Goal: Transaction & Acquisition: Purchase product/service

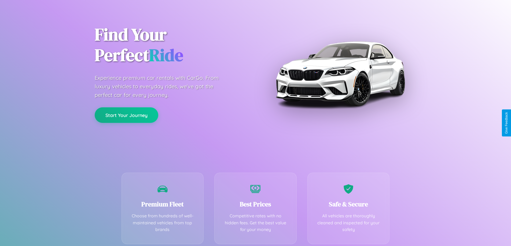
scroll to position [106, 0]
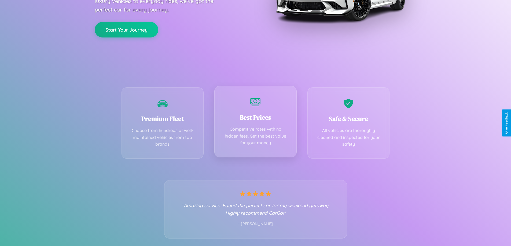
click at [255, 123] on div "Best Prices Competitive rates with no hidden fees. Get the best value for your …" at bounding box center [255, 122] width 82 height 72
click at [126, 29] on button "Start Your Journey" at bounding box center [127, 29] width 64 height 16
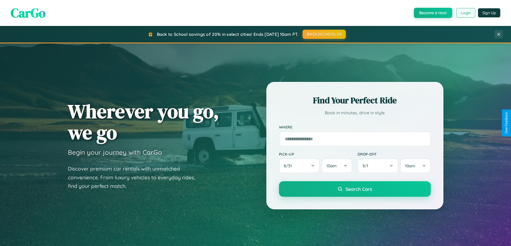
click at [465, 13] on button "Login" at bounding box center [465, 13] width 19 height 10
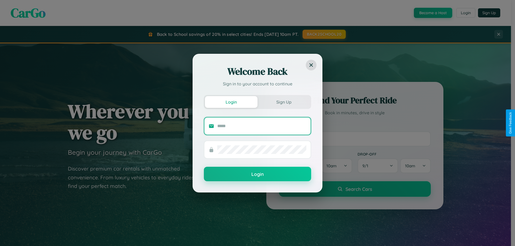
click at [262, 126] on input "text" at bounding box center [261, 126] width 89 height 9
type input "**********"
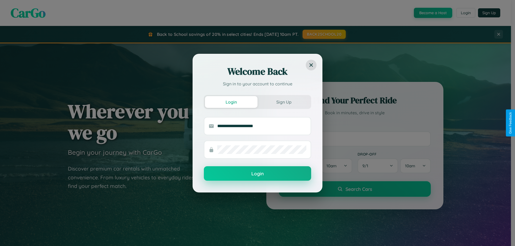
click at [257, 174] on button "Login" at bounding box center [257, 174] width 107 height 14
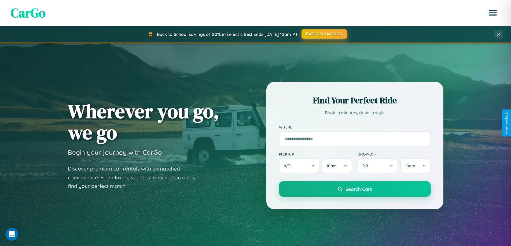
click at [324, 34] on button "BACK2SCHOOL20" at bounding box center [323, 34] width 45 height 10
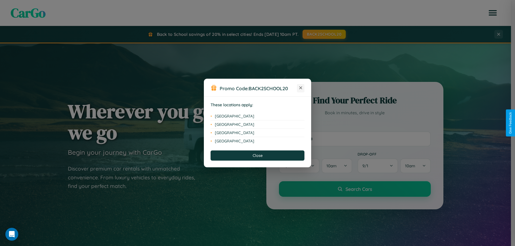
click at [301, 88] on icon at bounding box center [300, 88] width 3 height 3
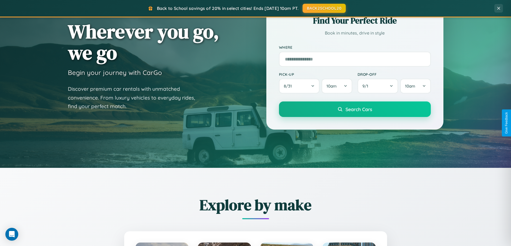
scroll to position [231, 0]
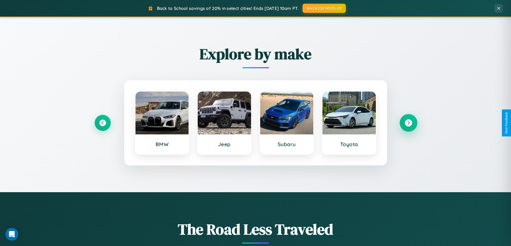
click at [408, 123] on icon at bounding box center [408, 123] width 7 height 7
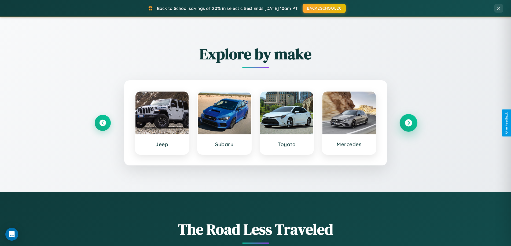
click at [408, 123] on icon at bounding box center [408, 123] width 7 height 7
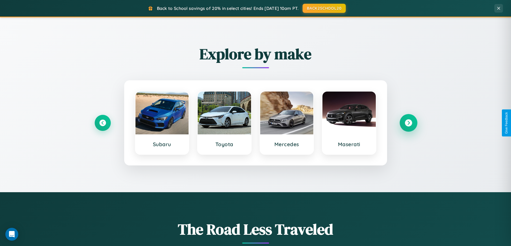
click at [408, 123] on icon at bounding box center [408, 123] width 7 height 7
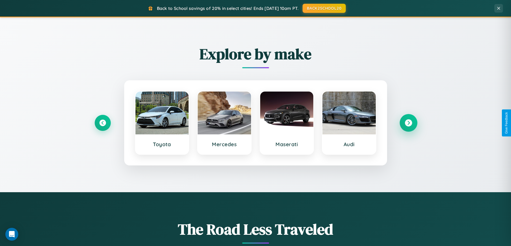
click at [408, 123] on icon at bounding box center [408, 123] width 7 height 7
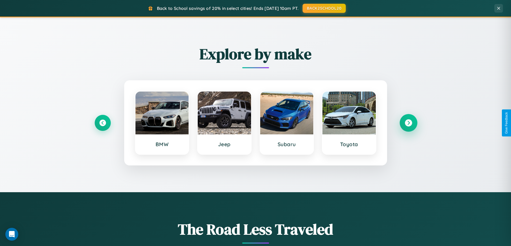
click at [408, 123] on icon at bounding box center [408, 123] width 7 height 7
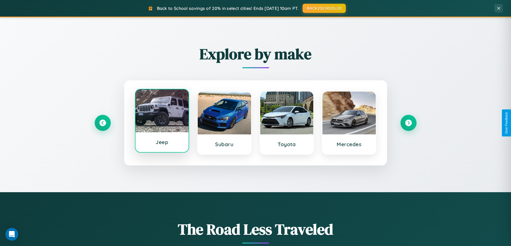
click at [162, 123] on div at bounding box center [161, 111] width 53 height 43
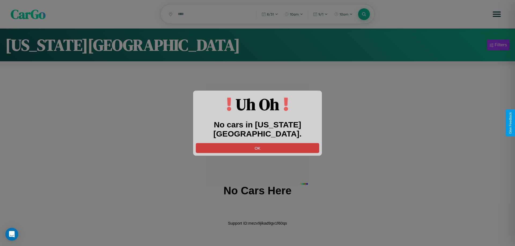
click at [257, 143] on button "OK" at bounding box center [257, 148] width 123 height 10
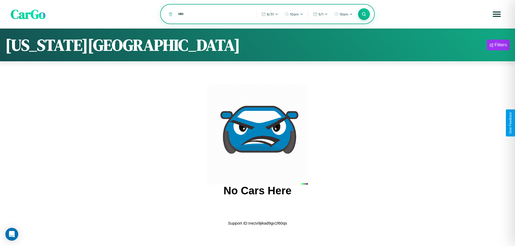
click at [213, 14] on input "text" at bounding box center [213, 13] width 76 height 9
type input "*"
type input "*****"
click at [364, 14] on icon at bounding box center [363, 14] width 5 height 5
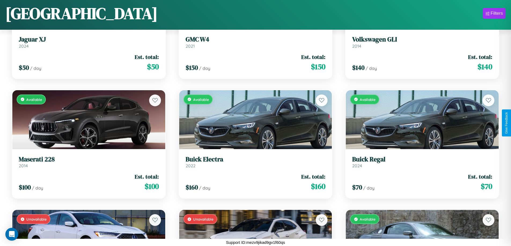
scroll to position [916, 0]
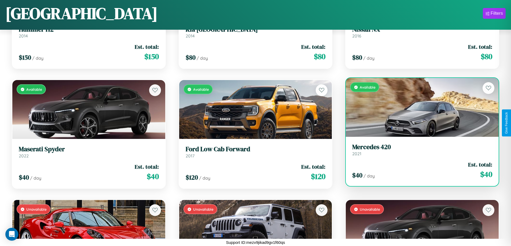
click at [419, 151] on link "Mercedes 420 2021" at bounding box center [422, 149] width 140 height 13
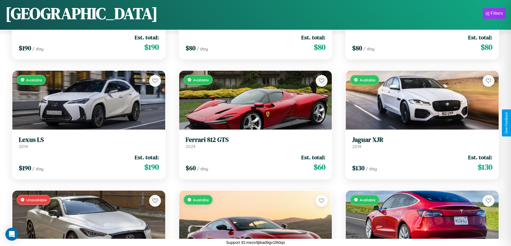
scroll to position [2477, 0]
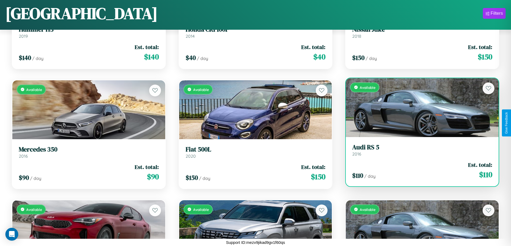
click at [419, 150] on h3 "Audi RS 5" at bounding box center [422, 148] width 140 height 8
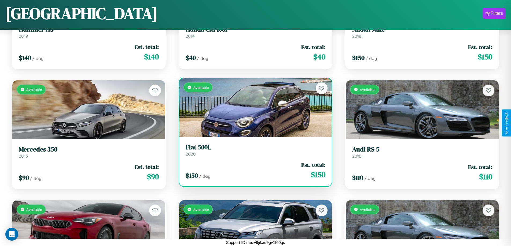
scroll to position [1396, 0]
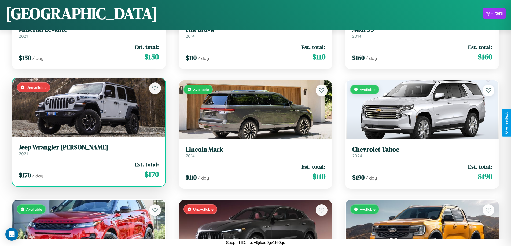
click at [88, 151] on link "Jeep Wrangler JK 2021" at bounding box center [89, 150] width 140 height 13
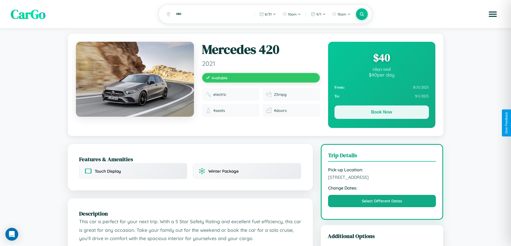
click at [381, 113] on button "Book Now" at bounding box center [381, 112] width 94 height 13
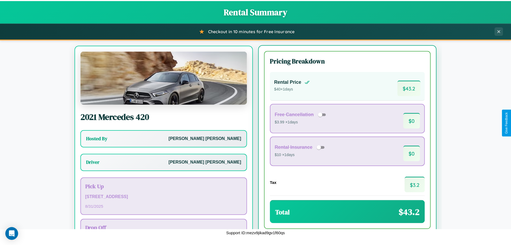
scroll to position [25, 0]
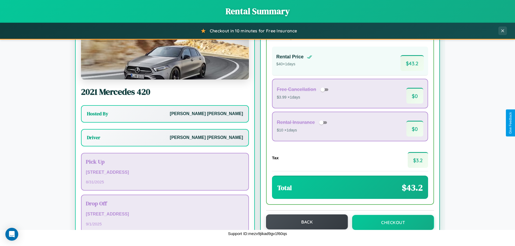
click at [304, 223] on button "Back" at bounding box center [307, 222] width 82 height 15
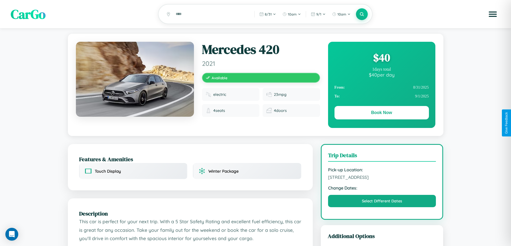
scroll to position [139, 0]
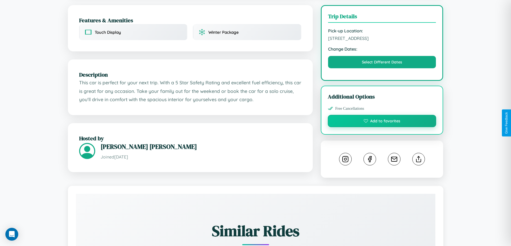
click at [382, 122] on button "Add to favorites" at bounding box center [382, 121] width 109 height 12
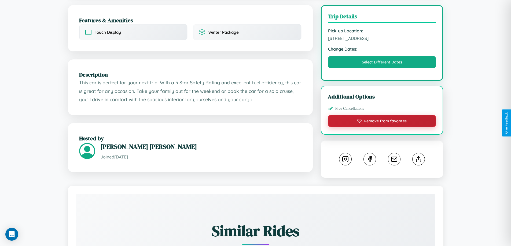
scroll to position [176, 0]
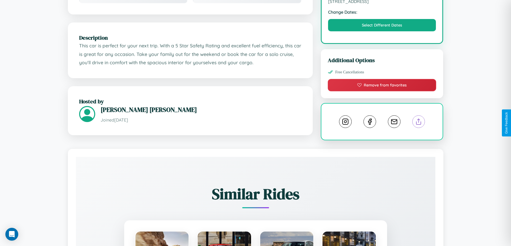
click at [419, 123] on line at bounding box center [419, 121] width 0 height 4
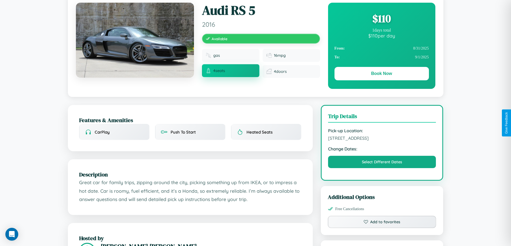
scroll to position [55, 0]
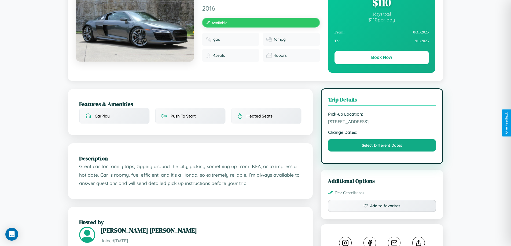
click at [382, 123] on span "6291 Sunset Boulevard Kyoto 43033 Japan" at bounding box center [382, 121] width 108 height 5
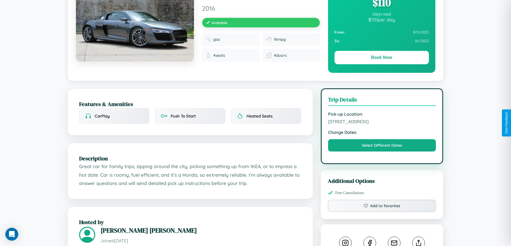
click at [382, 123] on span "6291 Sunset Boulevard Kyoto 43033 Japan" at bounding box center [382, 121] width 108 height 5
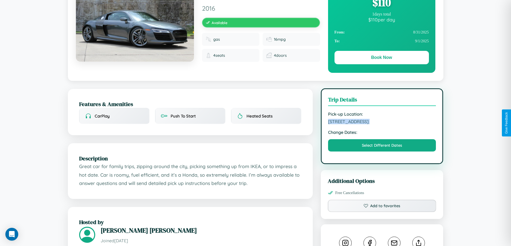
click at [382, 123] on span "6291 Sunset Boulevard Kyoto 43033 Japan" at bounding box center [382, 121] width 108 height 5
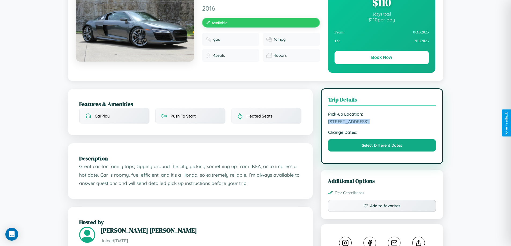
click at [382, 123] on span "6291 Sunset Boulevard Kyoto 43033 Japan" at bounding box center [382, 121] width 108 height 5
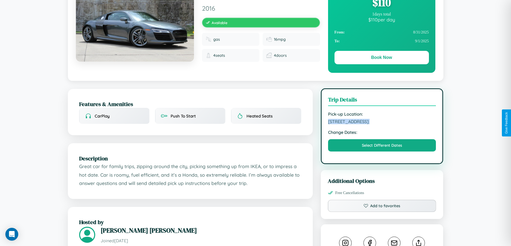
click at [382, 123] on span "6291 Sunset Boulevard Kyoto 43033 Japan" at bounding box center [382, 121] width 108 height 5
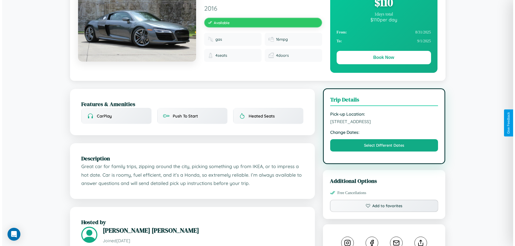
scroll to position [0, 0]
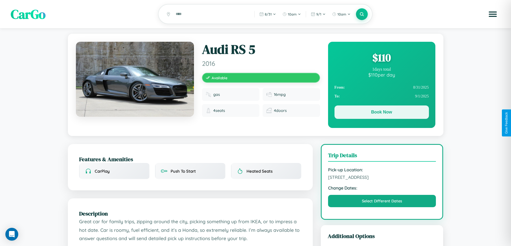
click at [381, 113] on button "Book Now" at bounding box center [381, 112] width 94 height 13
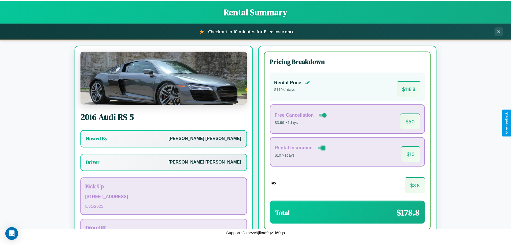
scroll to position [39, 0]
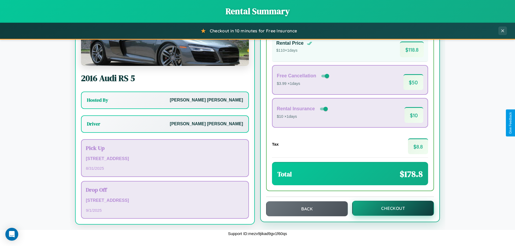
click at [389, 209] on button "Checkout" at bounding box center [393, 208] width 82 height 15
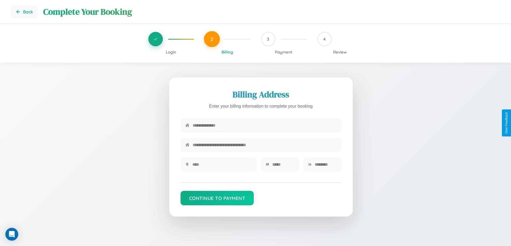
click at [264, 126] on input "text" at bounding box center [265, 125] width 144 height 13
type input "**********"
click at [222, 167] on input "text" at bounding box center [222, 164] width 60 height 13
type input "********"
click at [283, 167] on input "text" at bounding box center [283, 164] width 22 height 13
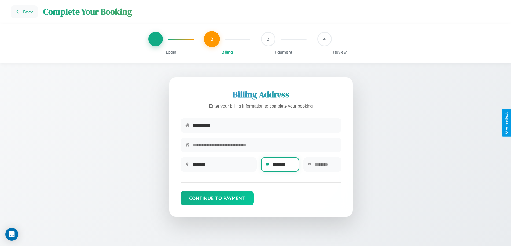
type input "********"
click at [325, 167] on input "text" at bounding box center [326, 164] width 22 height 13
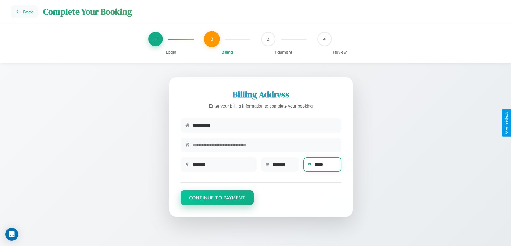
type input "*****"
click at [217, 201] on button "Continue to Payment" at bounding box center [216, 198] width 73 height 14
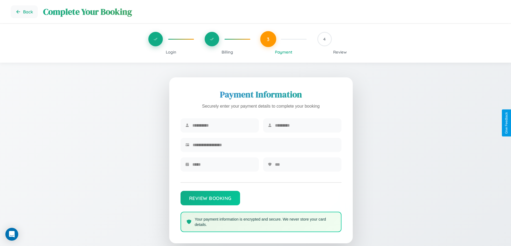
click at [223, 126] on input "text" at bounding box center [223, 125] width 62 height 13
type input "******"
click at [305, 126] on input "text" at bounding box center [306, 125] width 62 height 13
type input "********"
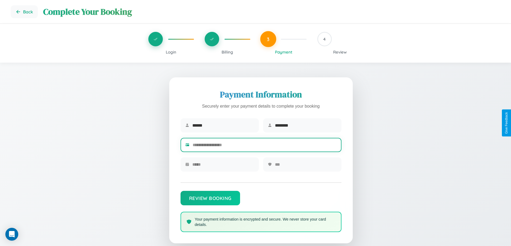
click at [264, 146] on input "text" at bounding box center [265, 145] width 144 height 13
type input "**********"
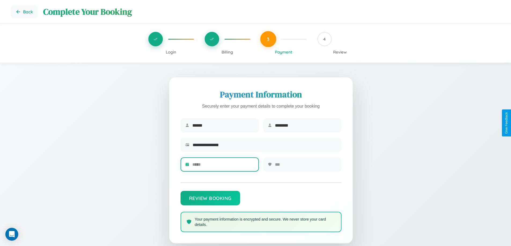
click at [223, 167] on input "text" at bounding box center [223, 164] width 62 height 13
type input "*****"
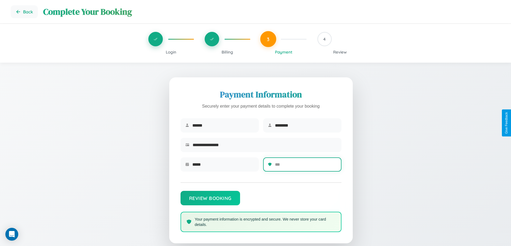
click at [305, 167] on input "text" at bounding box center [306, 164] width 62 height 13
type input "***"
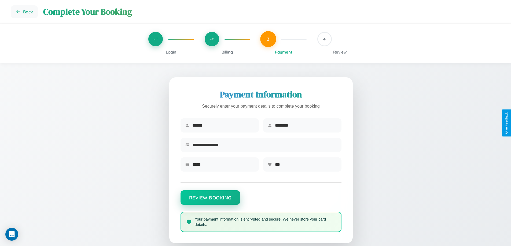
click at [210, 201] on button "Review Booking" at bounding box center [210, 198] width 60 height 14
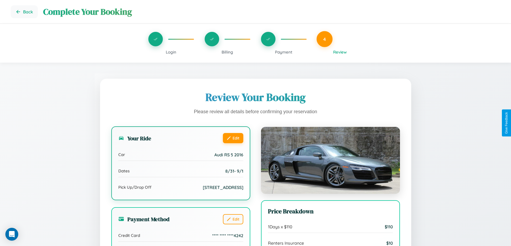
click at [233, 138] on button "Edit" at bounding box center [233, 138] width 20 height 10
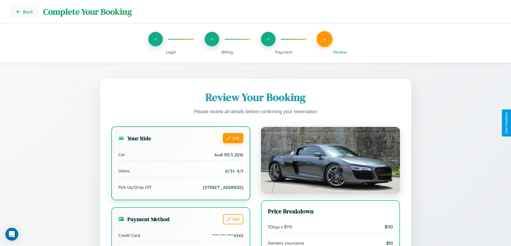
click at [233, 138] on button "Edit" at bounding box center [233, 138] width 20 height 10
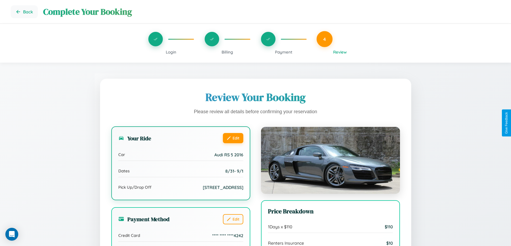
click at [233, 138] on button "Edit" at bounding box center [233, 138] width 20 height 10
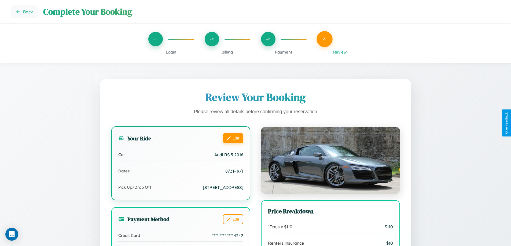
click at [233, 138] on button "Edit" at bounding box center [233, 138] width 20 height 10
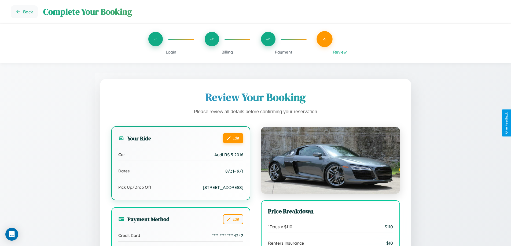
click at [233, 138] on button "Edit" at bounding box center [233, 138] width 20 height 10
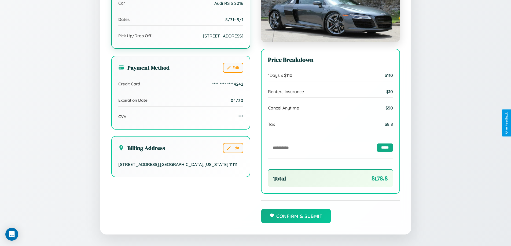
scroll to position [164, 0]
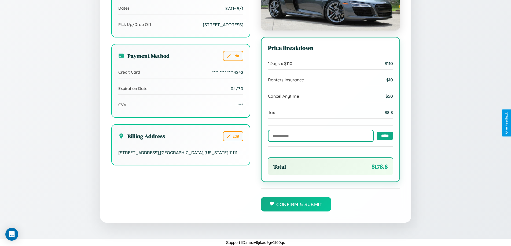
click at [319, 136] on input "text" at bounding box center [321, 136] width 106 height 12
type input "**********"
click at [383, 136] on input "*****" at bounding box center [385, 136] width 16 height 8
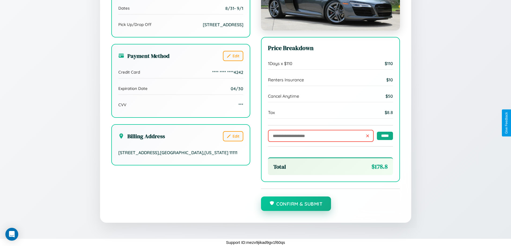
click at [296, 204] on button "Confirm & Submit" at bounding box center [296, 204] width 70 height 14
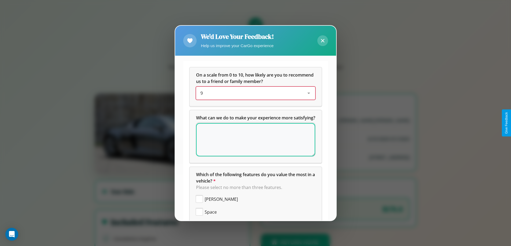
click at [253, 93] on div "9" at bounding box center [251, 93] width 102 height 6
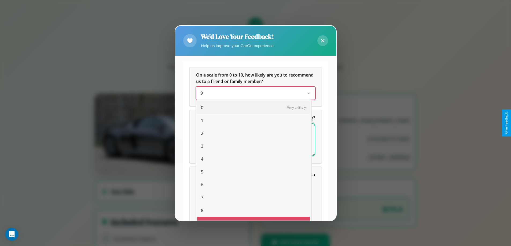
scroll to position [9, 22]
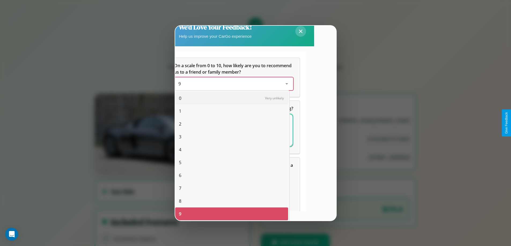
click at [180, 124] on span "2" at bounding box center [180, 124] width 2 height 6
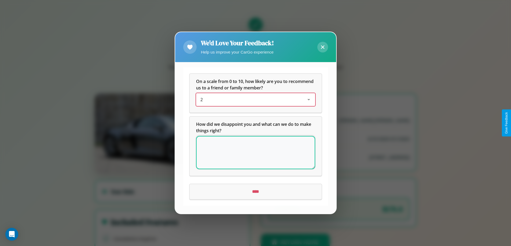
scroll to position [0, 0]
click at [322, 47] on icon at bounding box center [322, 47] width 3 height 3
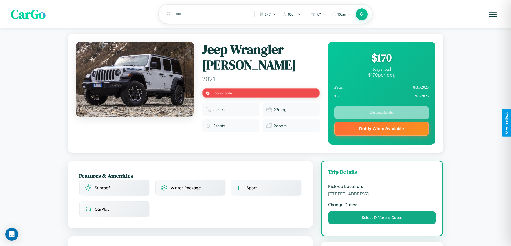
click at [381, 58] on div "$ 170" at bounding box center [381, 57] width 94 height 14
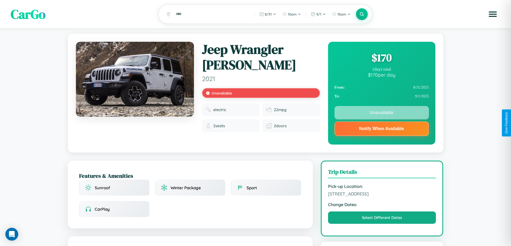
click at [381, 58] on div "$ 170" at bounding box center [381, 57] width 94 height 14
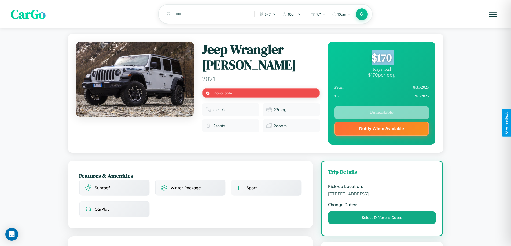
click at [381, 58] on div "$ 170" at bounding box center [381, 57] width 94 height 14
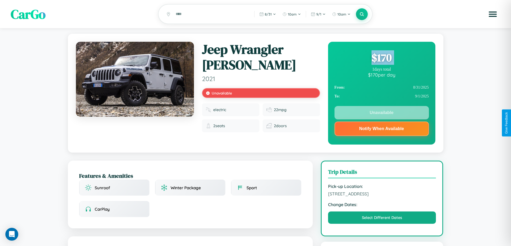
click at [381, 58] on div "$ 170" at bounding box center [381, 57] width 94 height 14
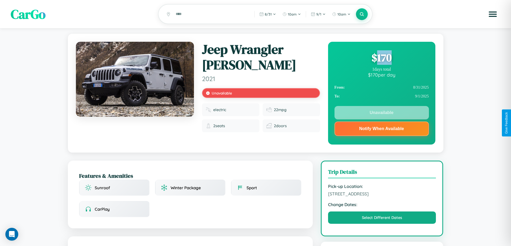
click at [381, 58] on div "$ 170" at bounding box center [381, 57] width 94 height 14
